Goal: Task Accomplishment & Management: Use online tool/utility

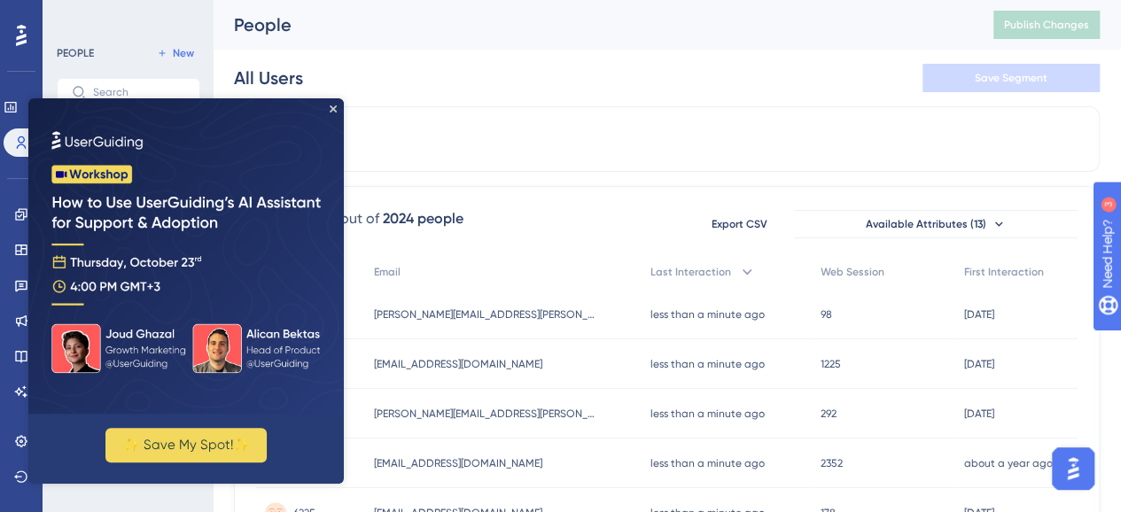
click at [517, 88] on div "All Users Save Segment" at bounding box center [666, 78] width 865 height 57
click at [335, 109] on icon "Close Preview" at bounding box center [333, 108] width 7 height 7
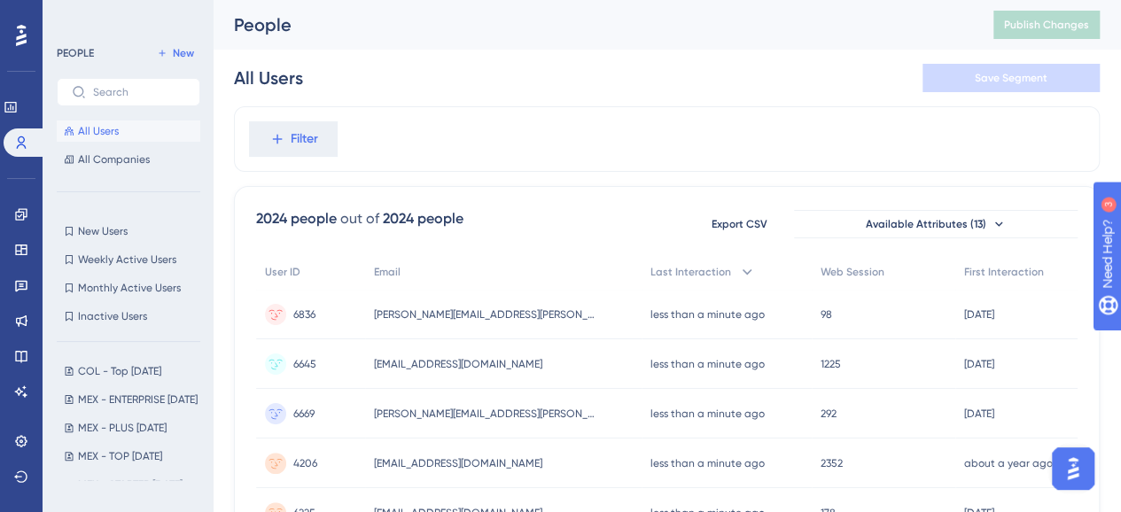
scroll to position [113, 0]
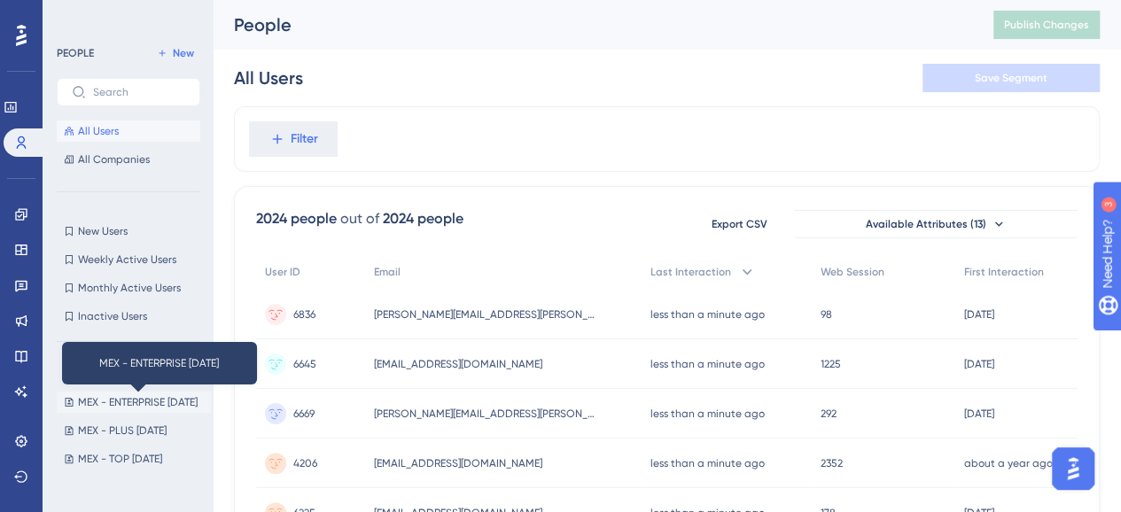
click at [98, 403] on span "MEX - ENTERPRISE 01/10/2025" at bounding box center [138, 402] width 120 height 14
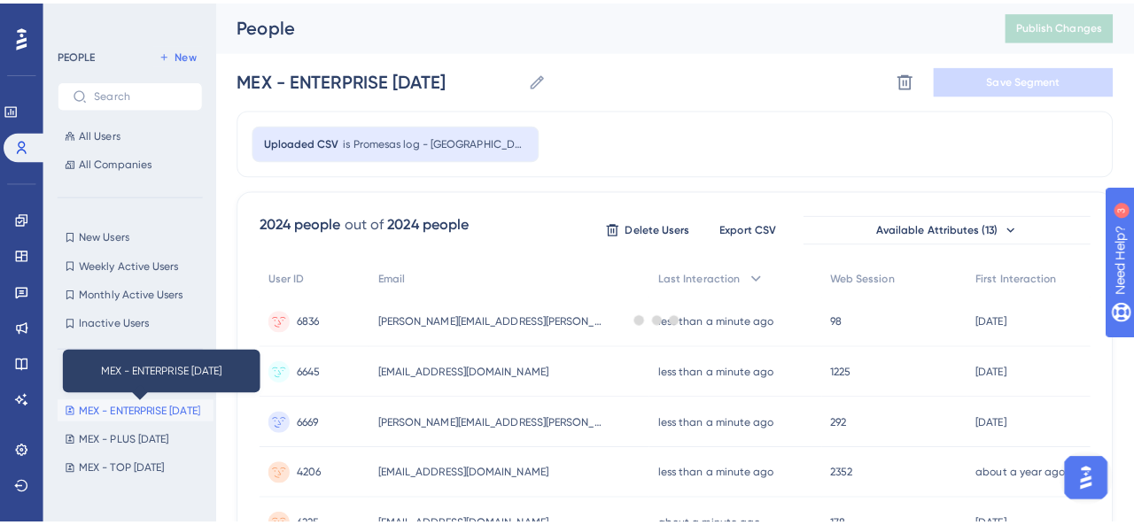
scroll to position [0, 0]
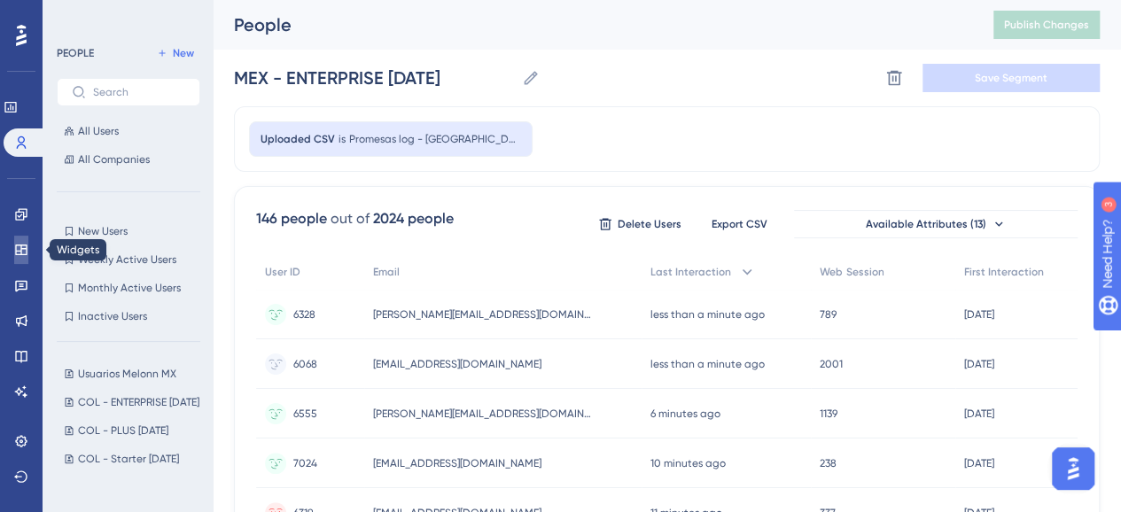
click at [25, 239] on link at bounding box center [21, 250] width 14 height 28
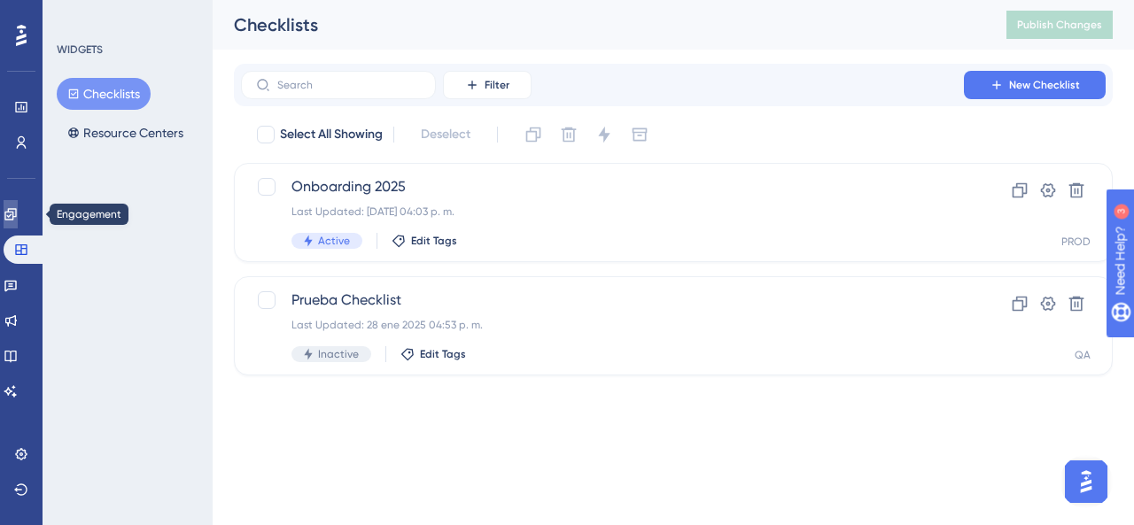
click at [18, 221] on icon at bounding box center [11, 214] width 14 height 14
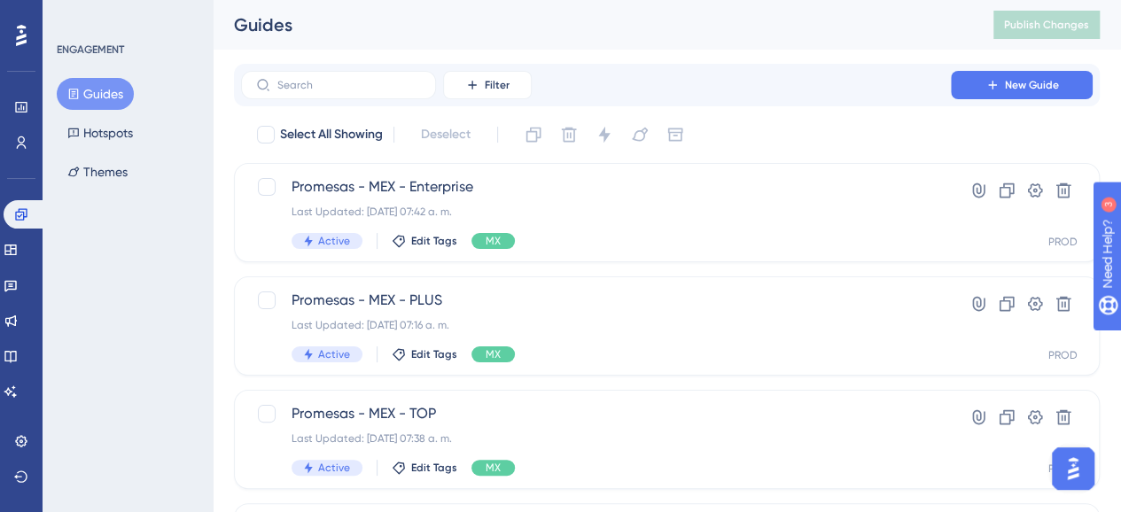
click at [97, 81] on button "Guides" at bounding box center [95, 94] width 77 height 32
click at [213, 38] on div "Guides Publish Changes" at bounding box center [667, 25] width 908 height 50
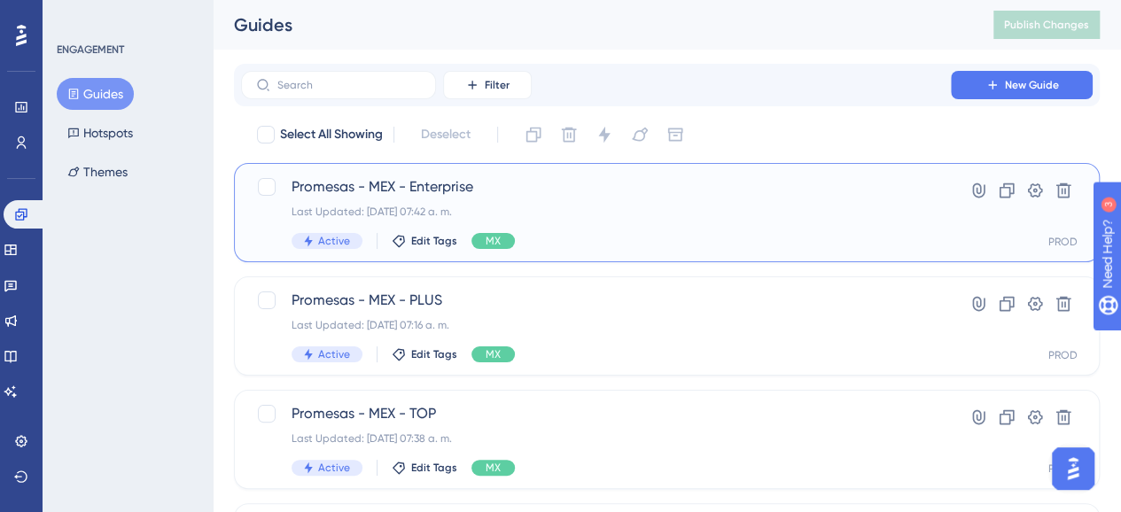
click at [559, 207] on div "Last Updated: 08 oct 2025 07:42 a. m." at bounding box center [595, 212] width 609 height 14
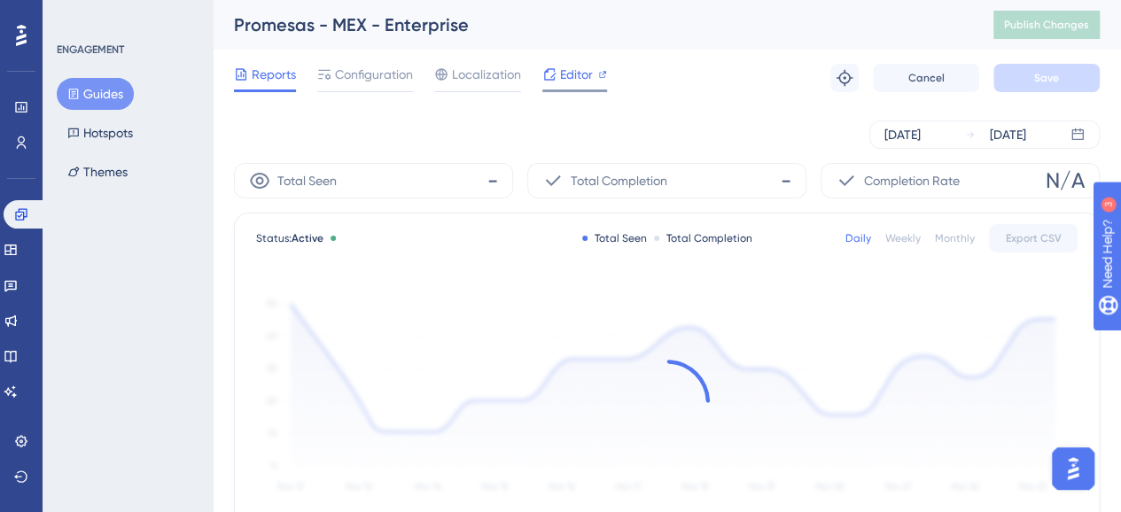
click at [561, 81] on span "Editor" at bounding box center [576, 74] width 33 height 21
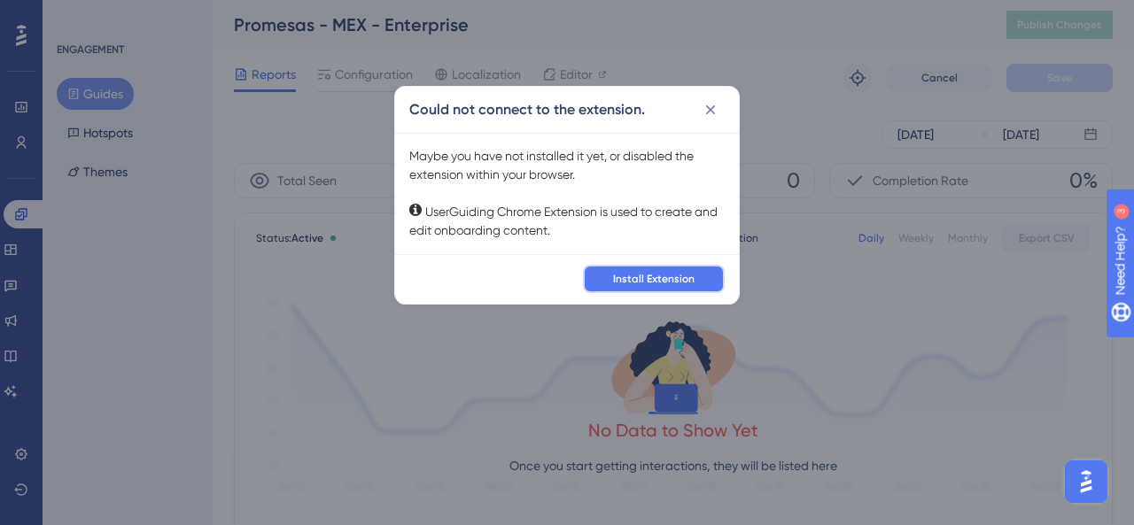
click at [651, 282] on span "Install Extension" at bounding box center [653, 279] width 81 height 14
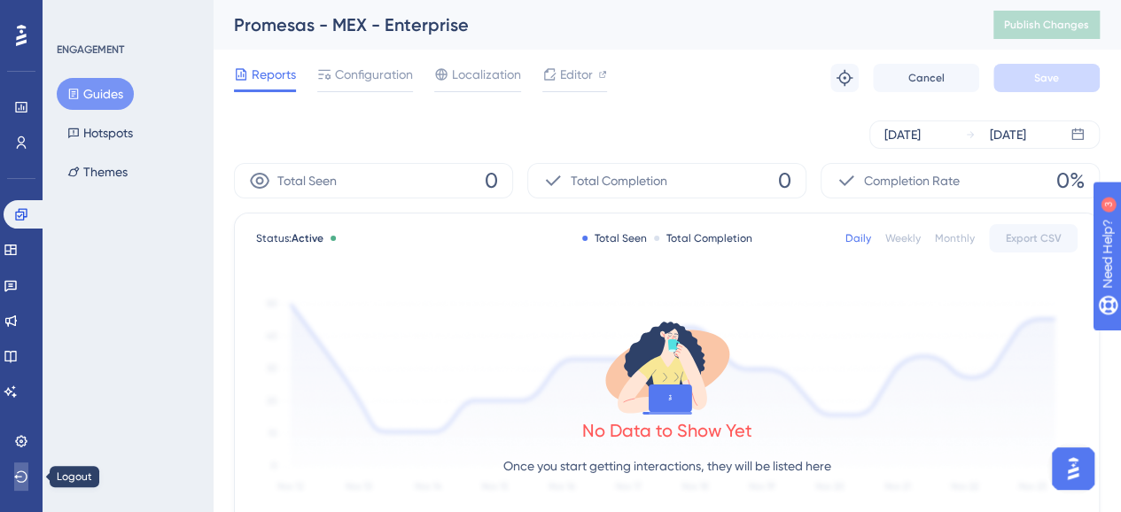
click at [19, 486] on button at bounding box center [21, 476] width 14 height 28
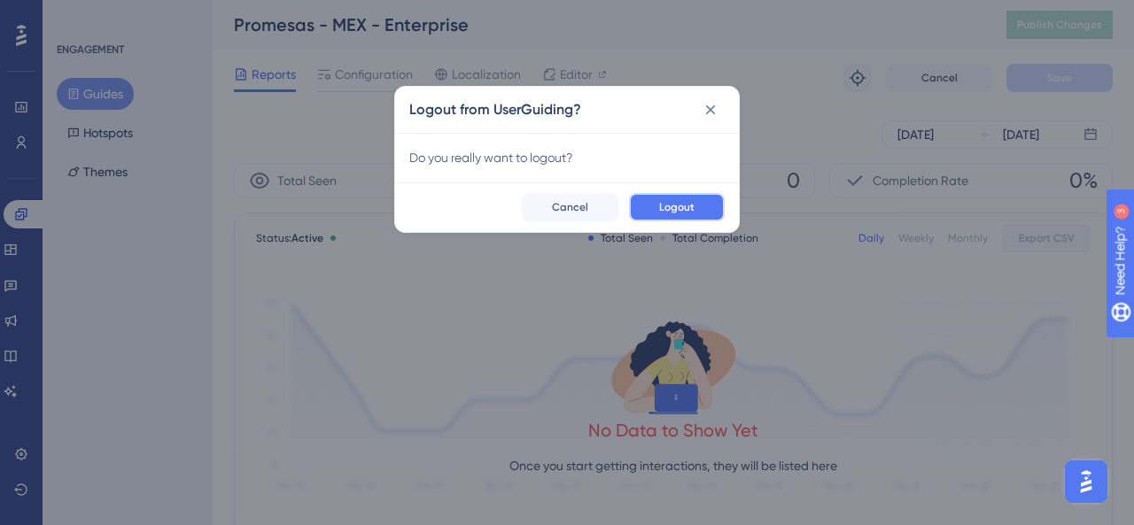
click at [666, 198] on button "Logout" at bounding box center [677, 207] width 96 height 28
